Goal: Go to known website: Access a specific website the user already knows

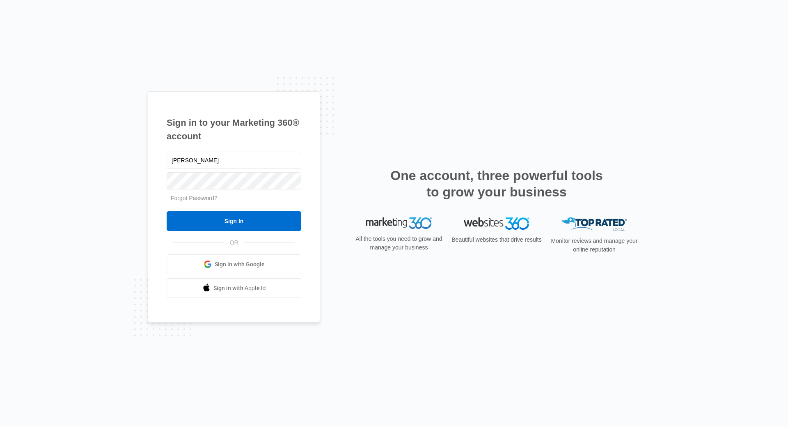
type input "[PERSON_NAME][EMAIL_ADDRESS][DOMAIN_NAME]"
click at [167, 211] on input "Sign In" at bounding box center [234, 221] width 135 height 20
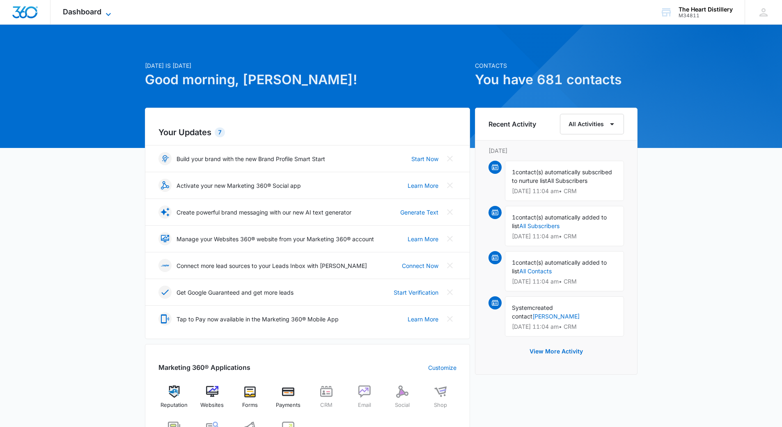
click at [106, 9] on div "Dashboard Apps Reputation Websites Forms CRM Email Social Shop Payments POS Con…" at bounding box center [88, 12] width 75 height 24
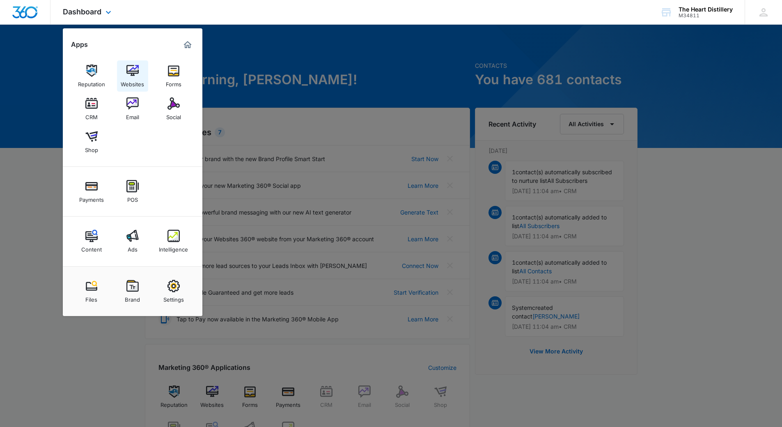
click at [131, 79] on div "Websites" at bounding box center [132, 82] width 23 height 11
